Goal: Information Seeking & Learning: Learn about a topic

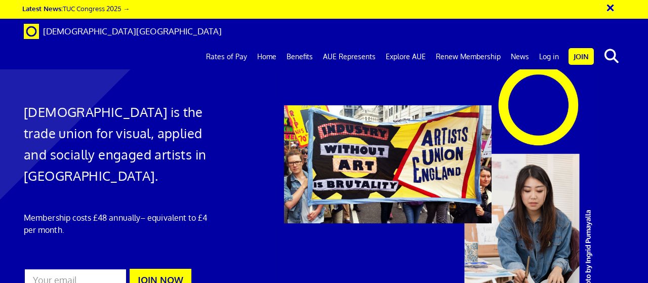
scroll to position [41, 0]
click at [232, 44] on link "Rates of Pay" at bounding box center [226, 56] width 51 height 25
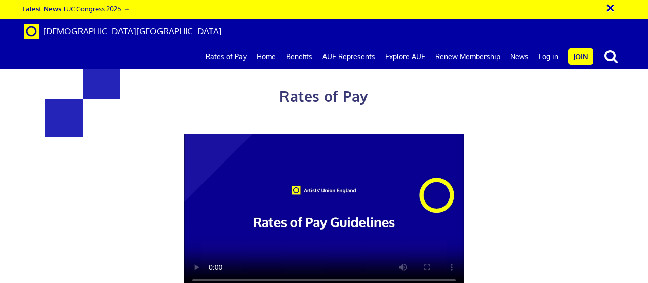
scroll to position [101, 0]
click at [313, 134] on video at bounding box center [324, 213] width 280 height 158
